Goal: Task Accomplishment & Management: Manage account settings

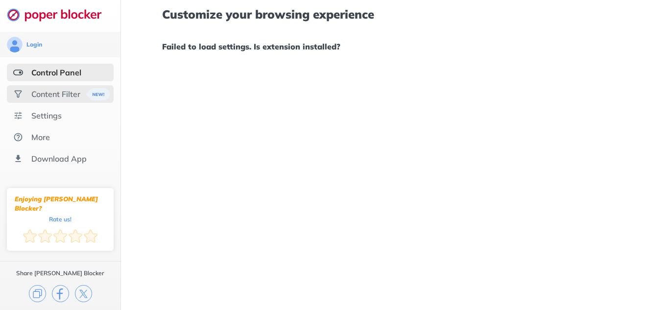
click at [71, 95] on div "Content Filter" at bounding box center [55, 94] width 49 height 10
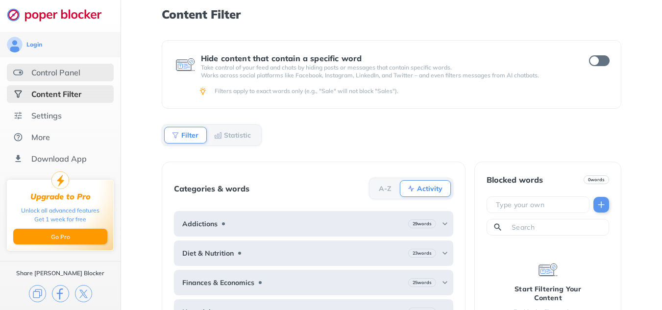
click at [72, 76] on div "Control Panel" at bounding box center [55, 73] width 49 height 10
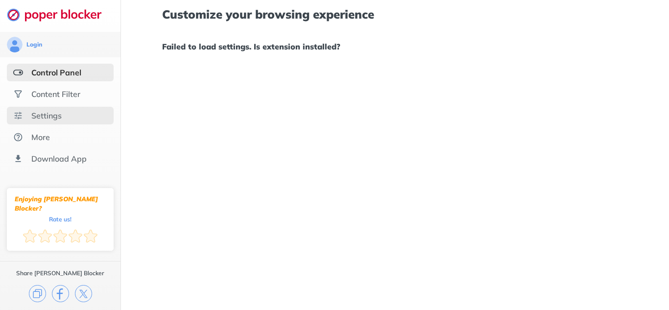
click at [48, 116] on div "Settings" at bounding box center [46, 116] width 30 height 10
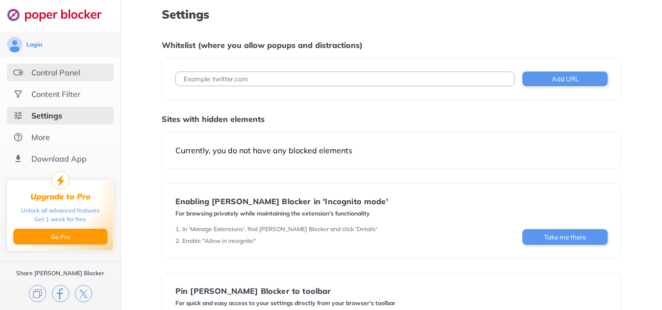
click at [54, 70] on div "Control Panel" at bounding box center [55, 73] width 49 height 10
